Goal: Information Seeking & Learning: Learn about a topic

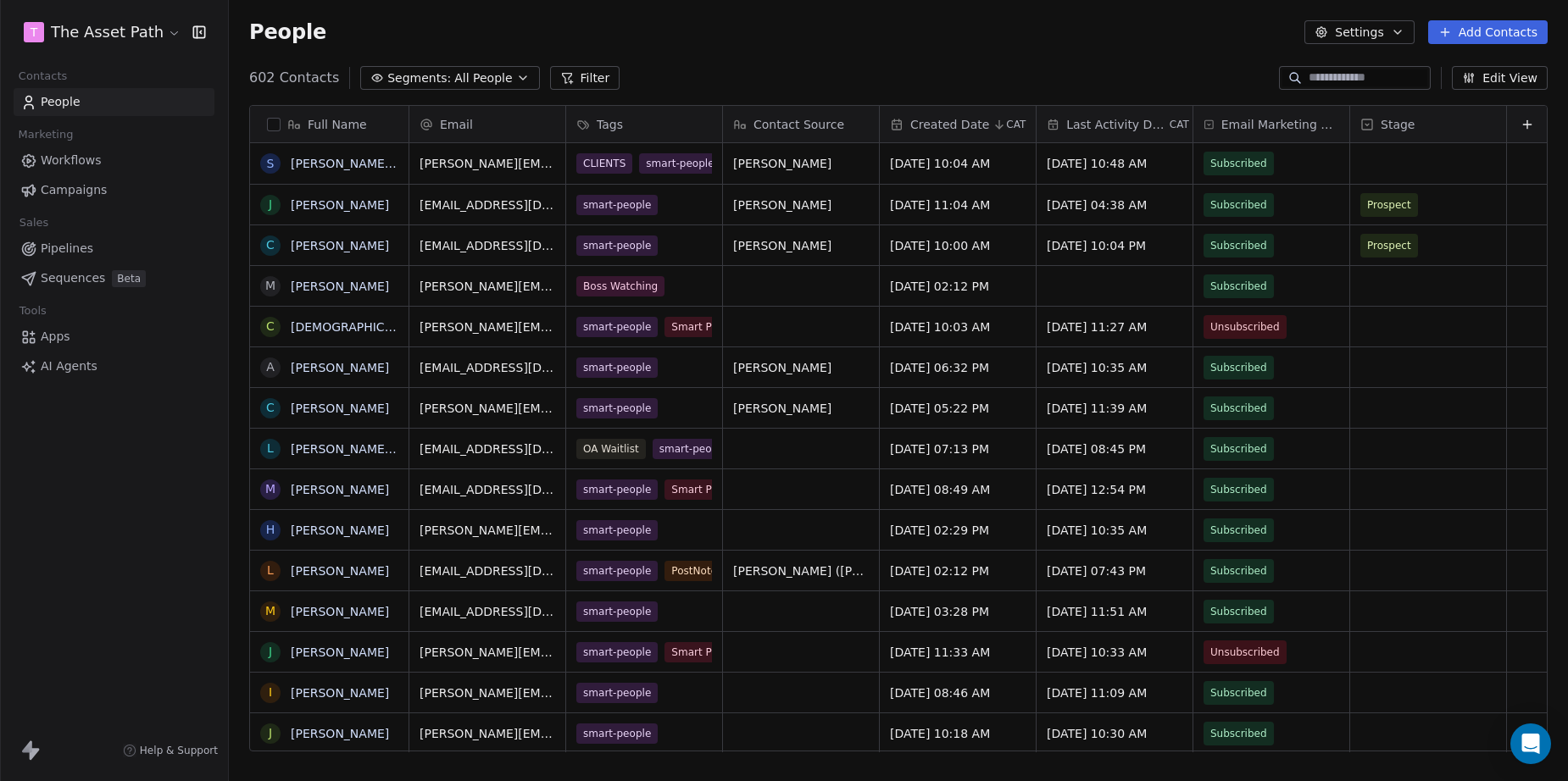
scroll to position [676, 1326]
click at [1308, 73] on input at bounding box center [1367, 79] width 118 height 17
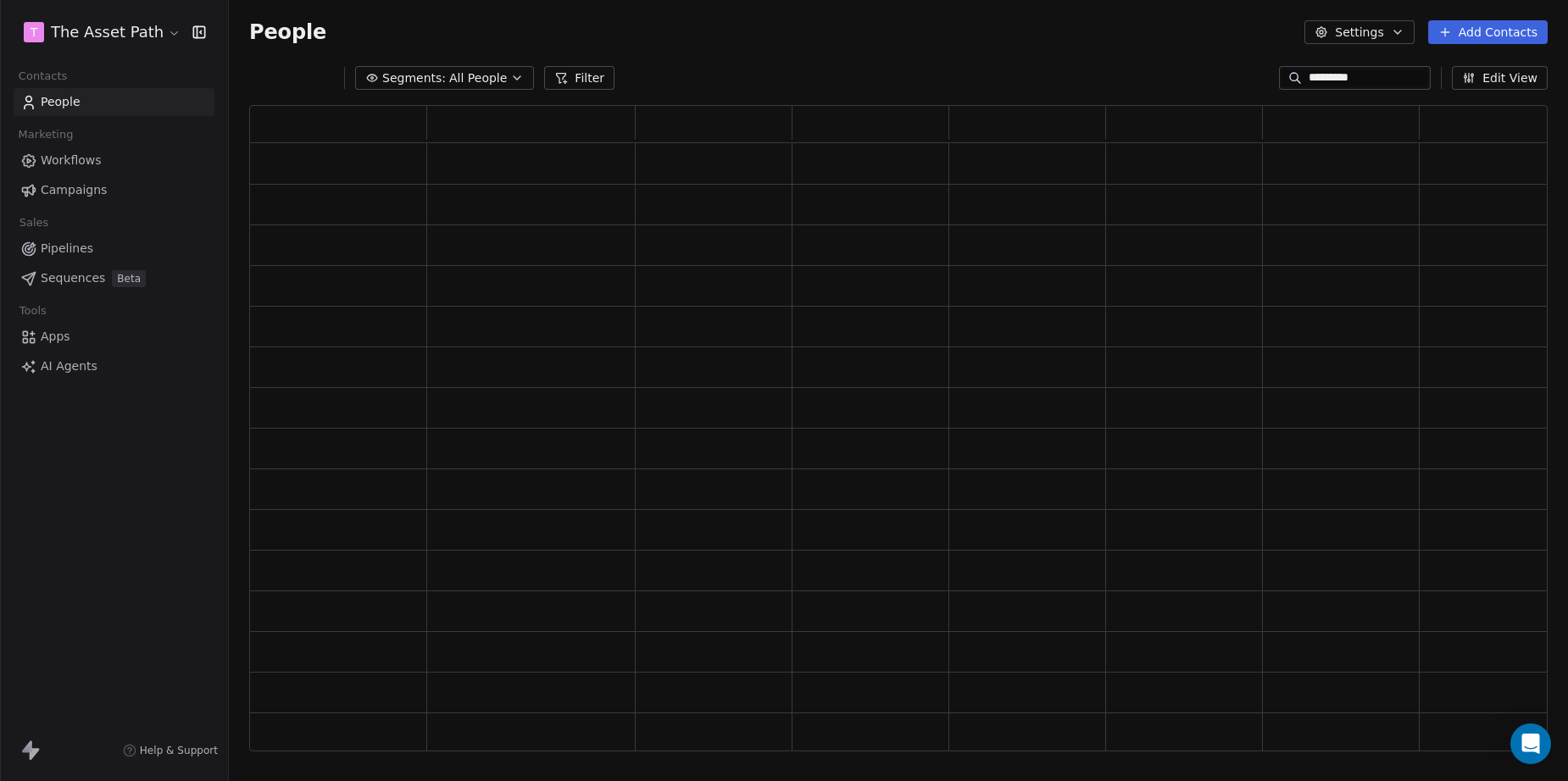
scroll to position [635, 1286]
type input "*********"
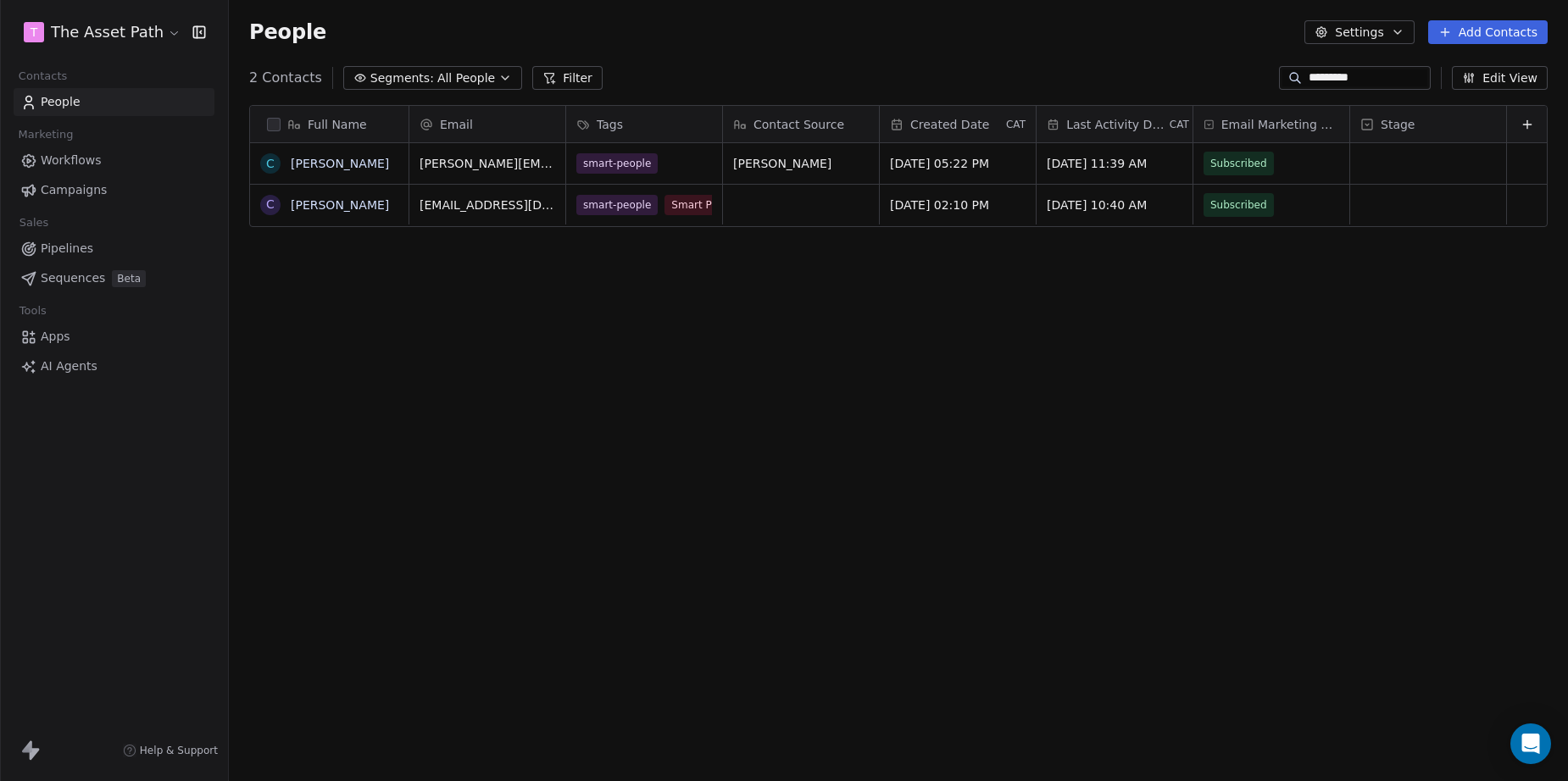
scroll to position [676, 1326]
click at [365, 163] on link "[PERSON_NAME]" at bounding box center [340, 164] width 98 height 14
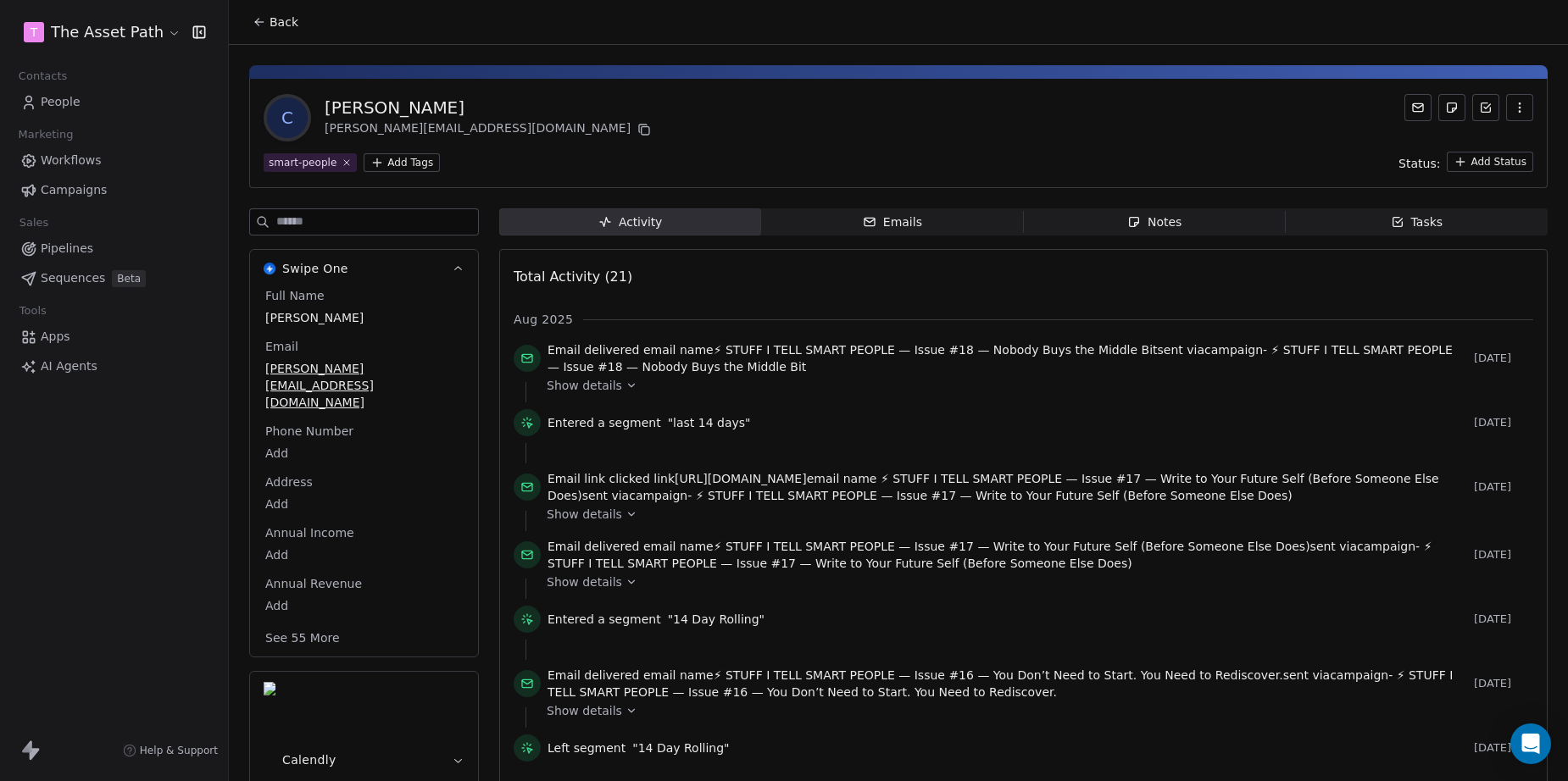
click at [1169, 218] on div "Notes" at bounding box center [1154, 222] width 54 height 18
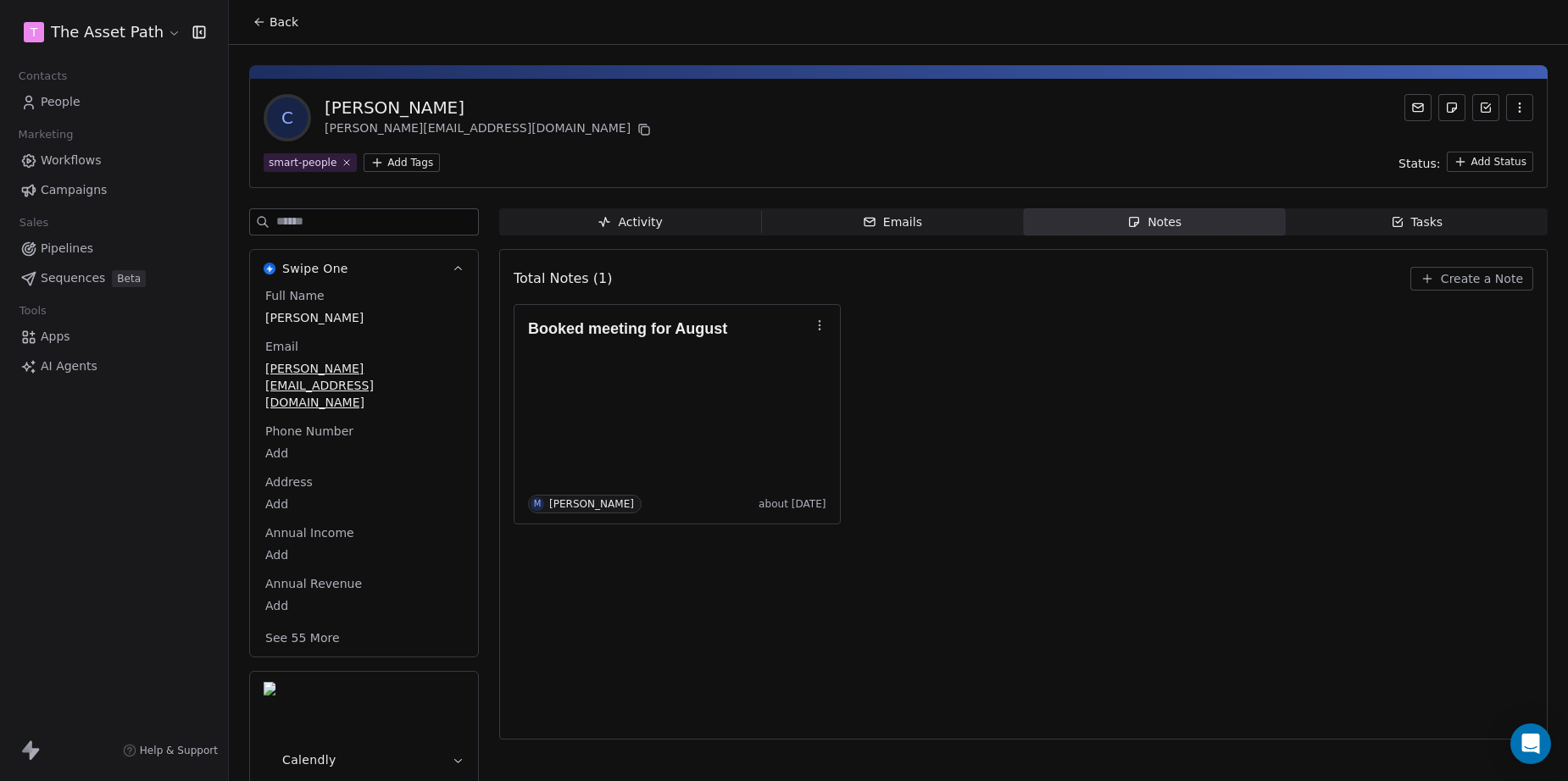
click at [1401, 222] on icon "button" at bounding box center [1398, 222] width 14 height 14
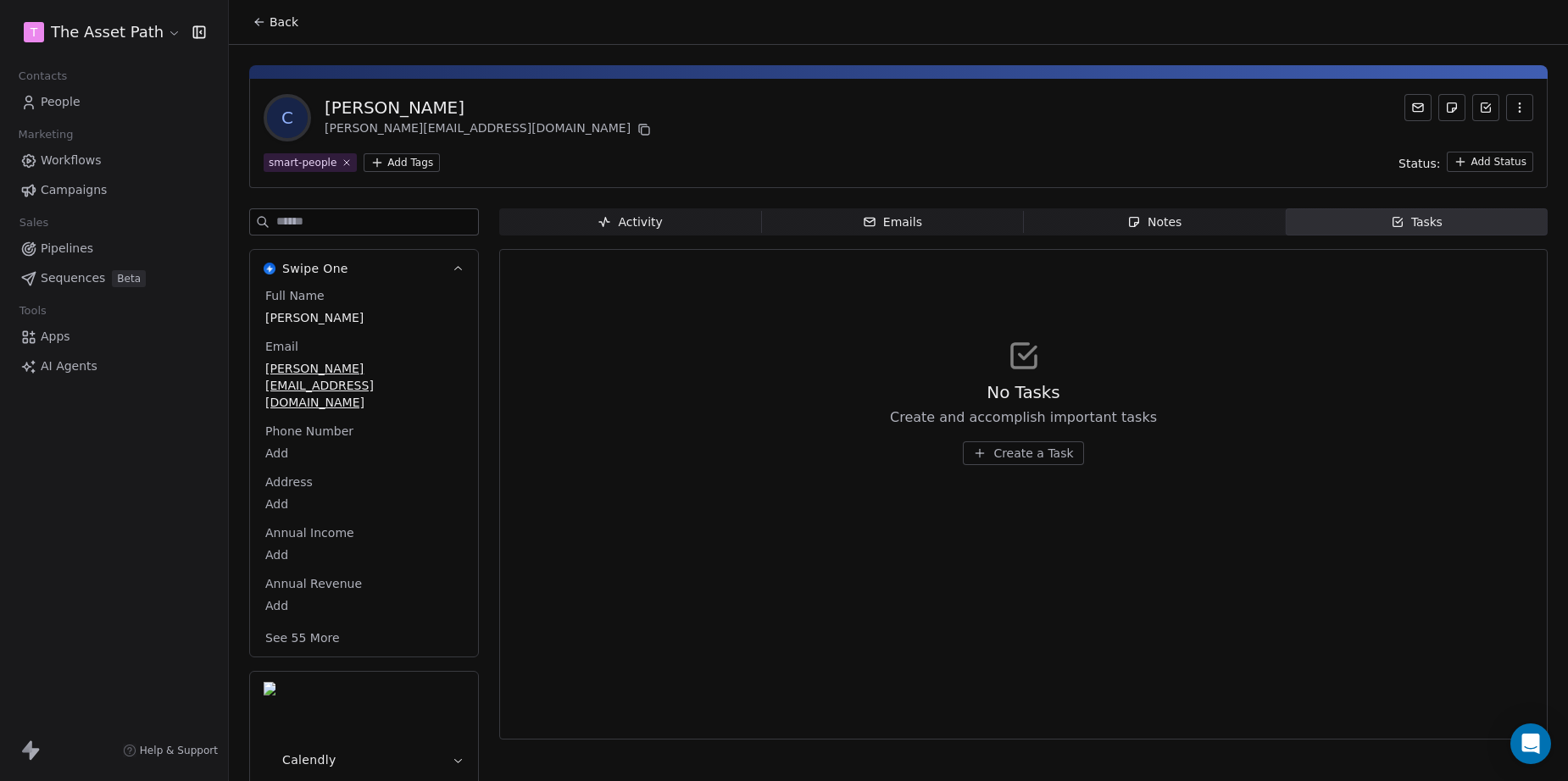
click at [910, 218] on div "Emails" at bounding box center [892, 222] width 60 height 18
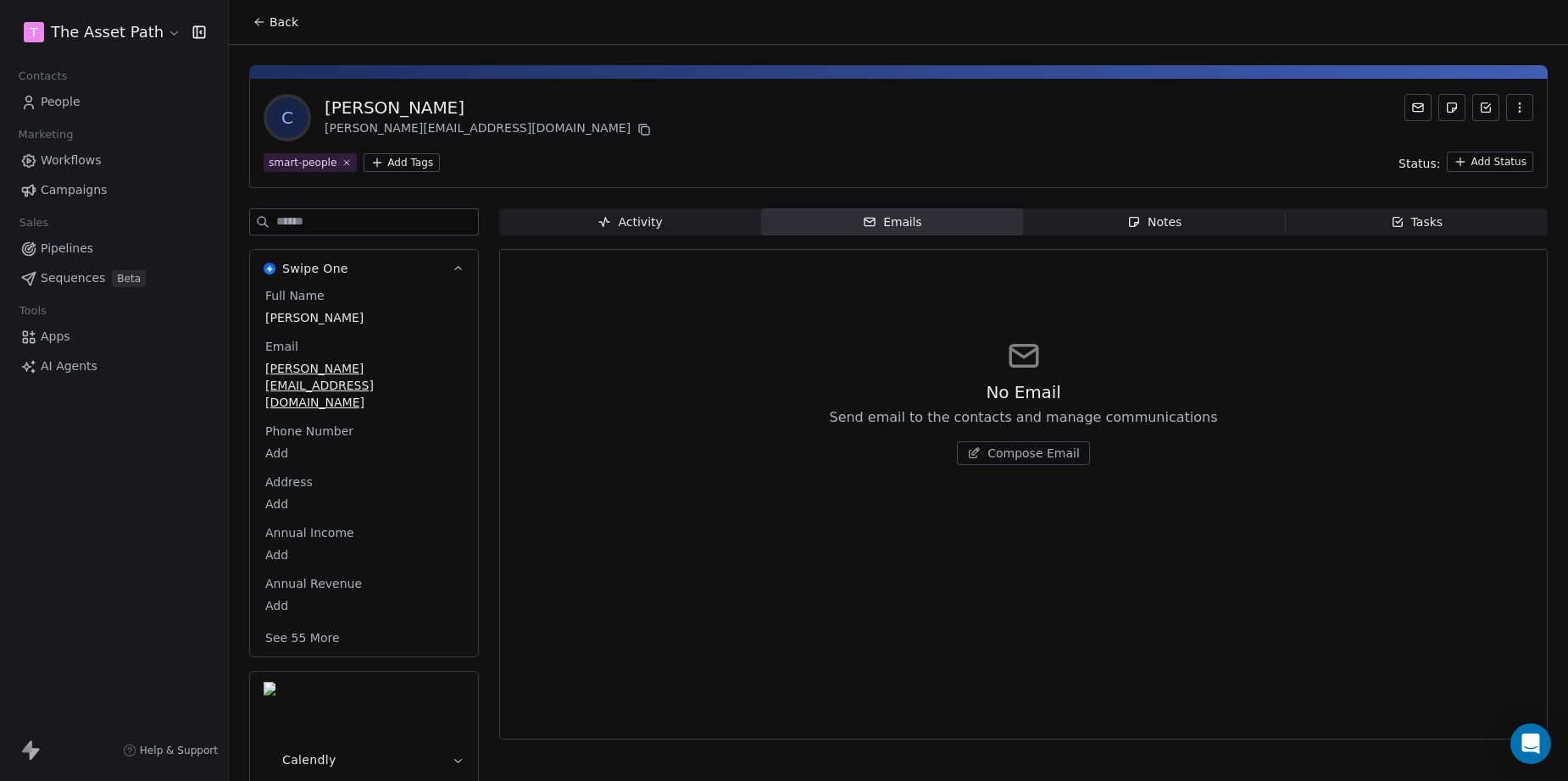
click at [637, 221] on div "Activity" at bounding box center [629, 222] width 65 height 18
